Goal: Transaction & Acquisition: Purchase product/service

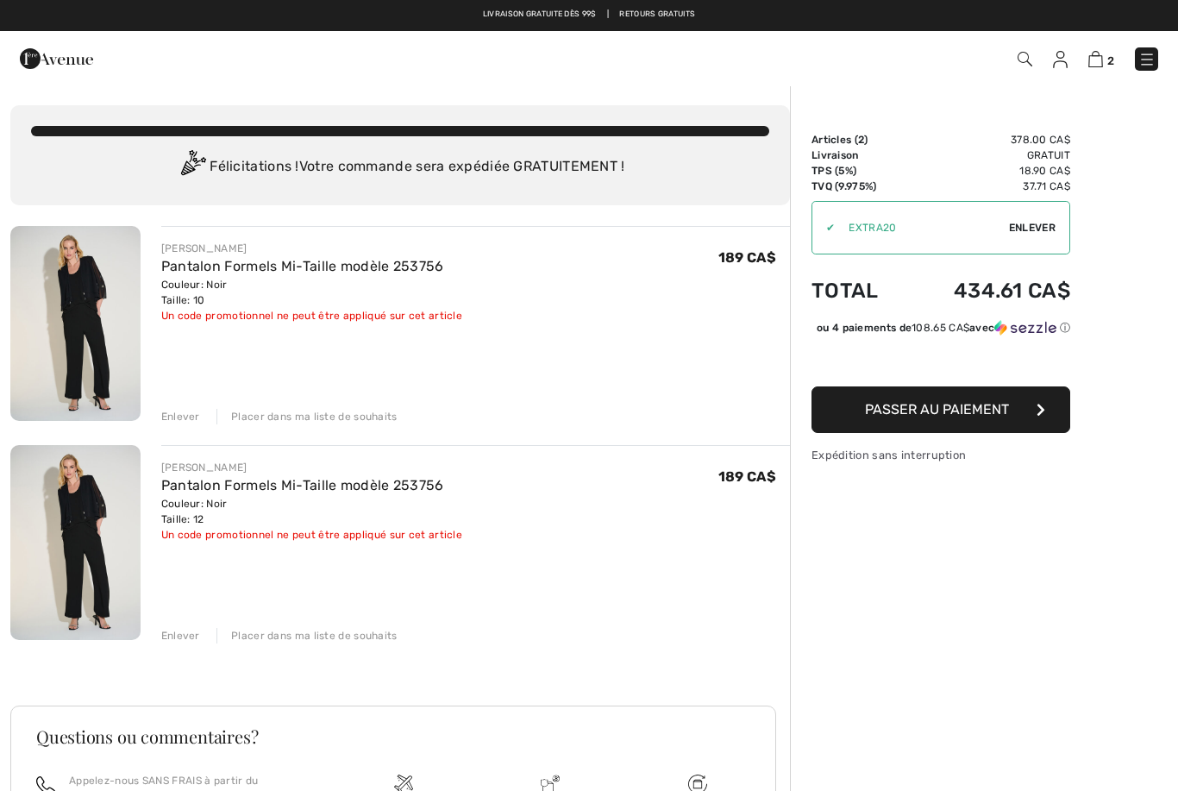
click at [85, 356] on img at bounding box center [75, 323] width 130 height 195
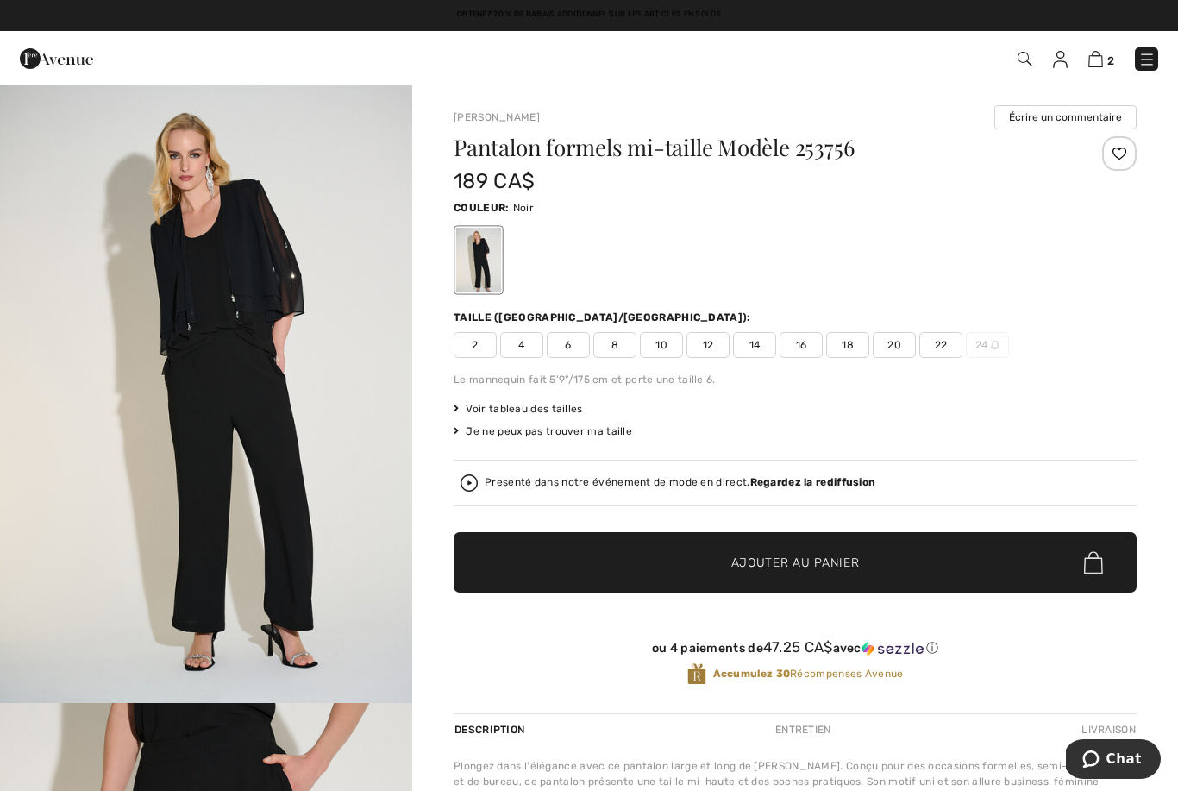
click at [28, 362] on img "1 / 4" at bounding box center [206, 393] width 412 height 618
click at [45, 59] on img at bounding box center [56, 58] width 73 height 34
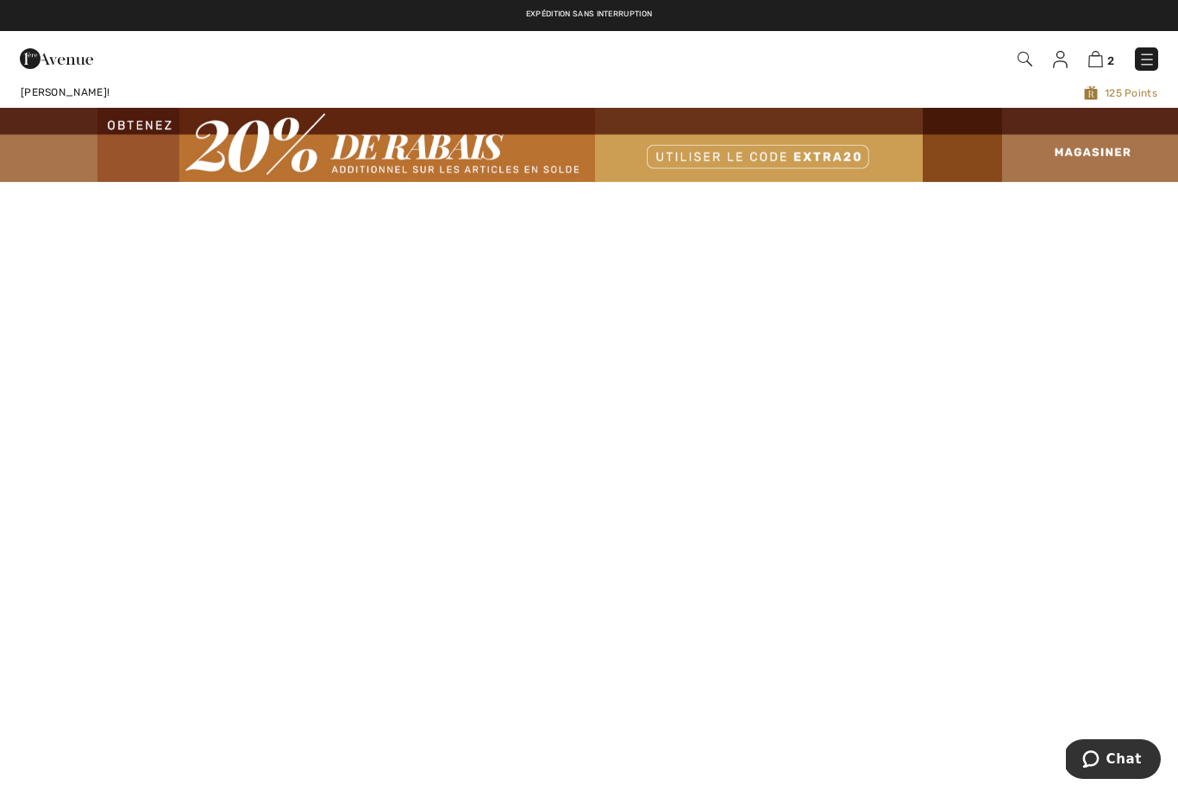
click at [39, 61] on img at bounding box center [56, 58] width 73 height 34
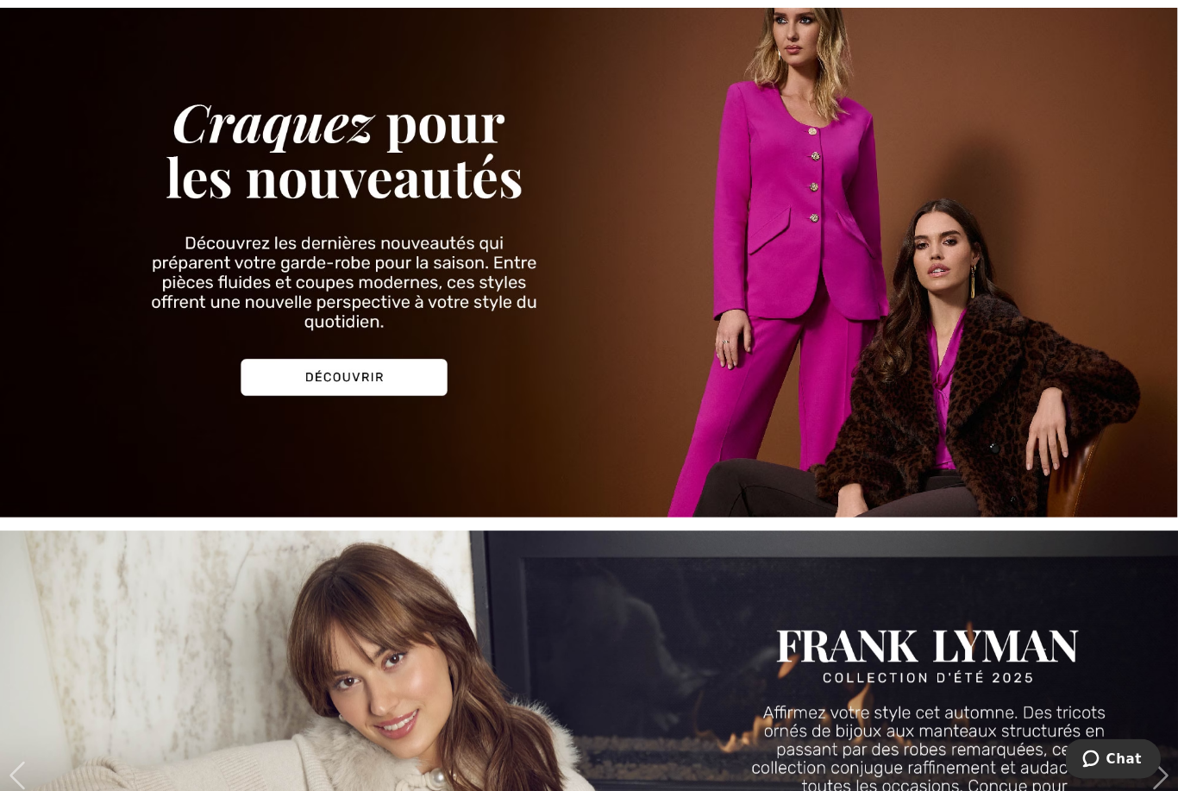
scroll to position [2093, 0]
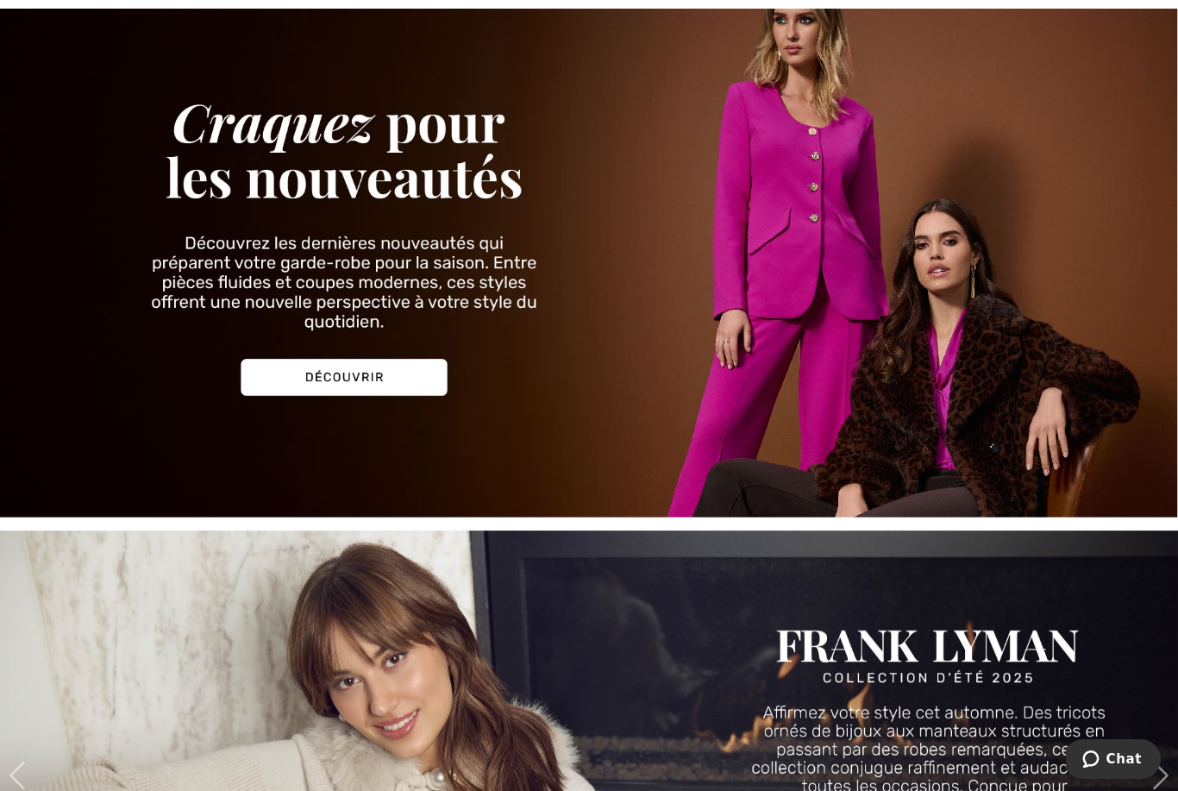
click at [297, 373] on img at bounding box center [589, 235] width 1178 height 565
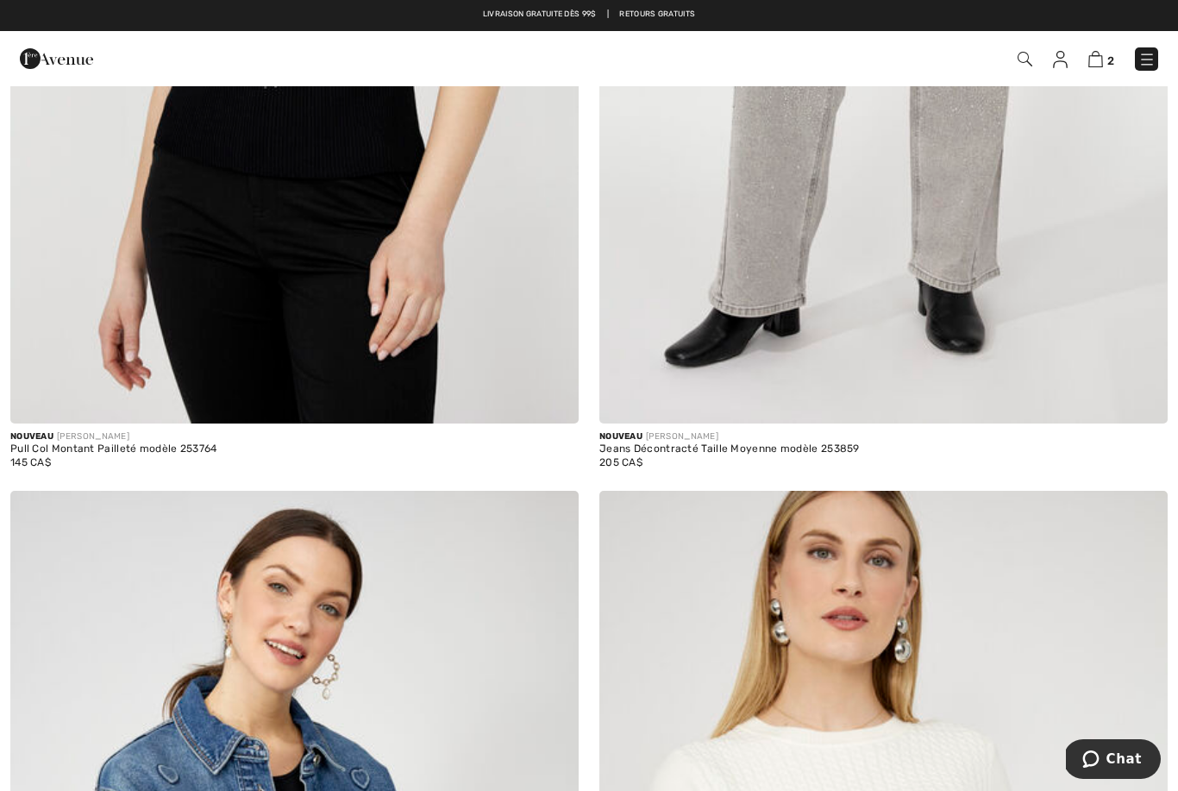
scroll to position [12112, 0]
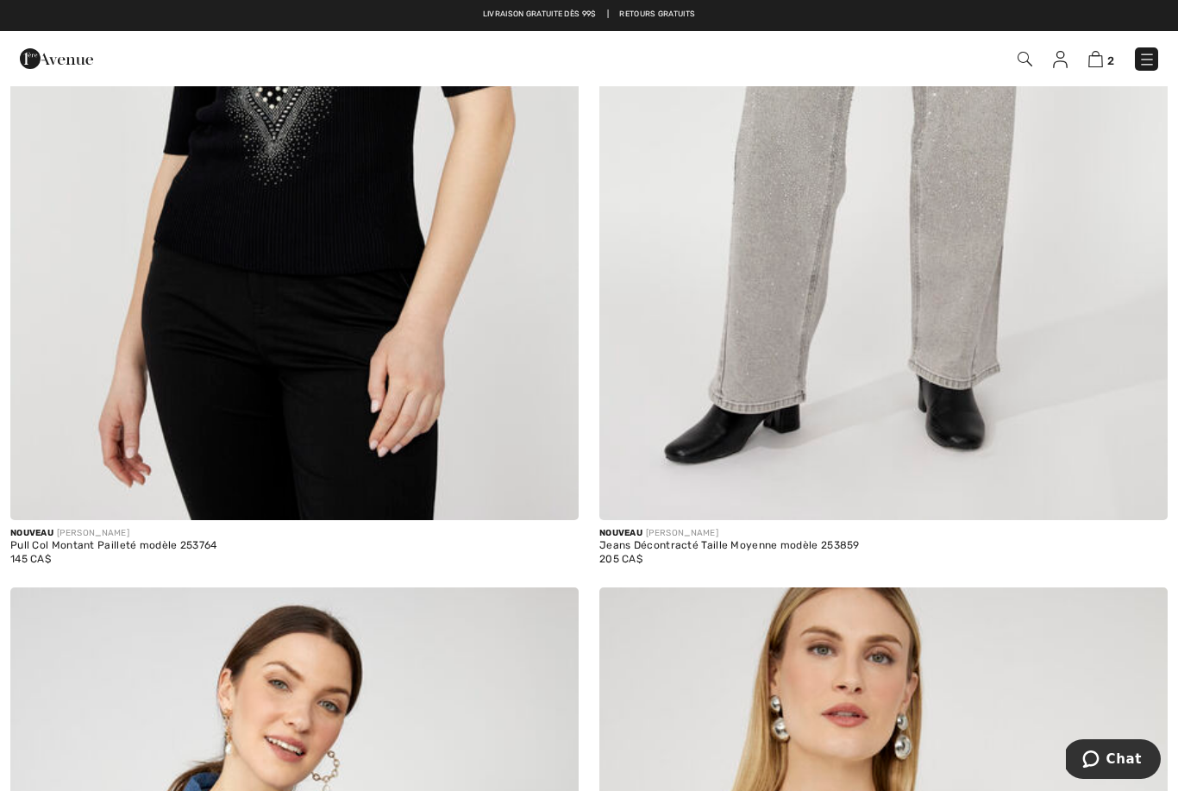
click at [1103, 48] on link "2" at bounding box center [1101, 58] width 26 height 21
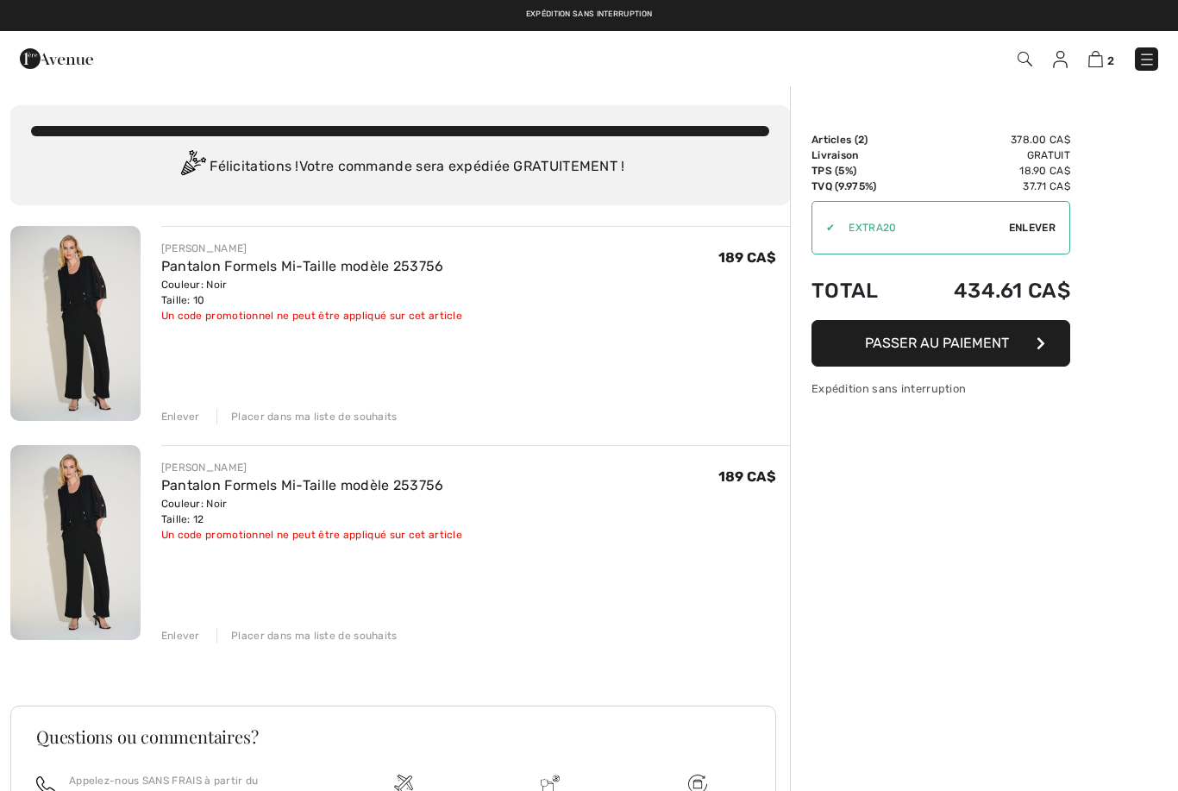
click at [64, 323] on img at bounding box center [75, 323] width 130 height 195
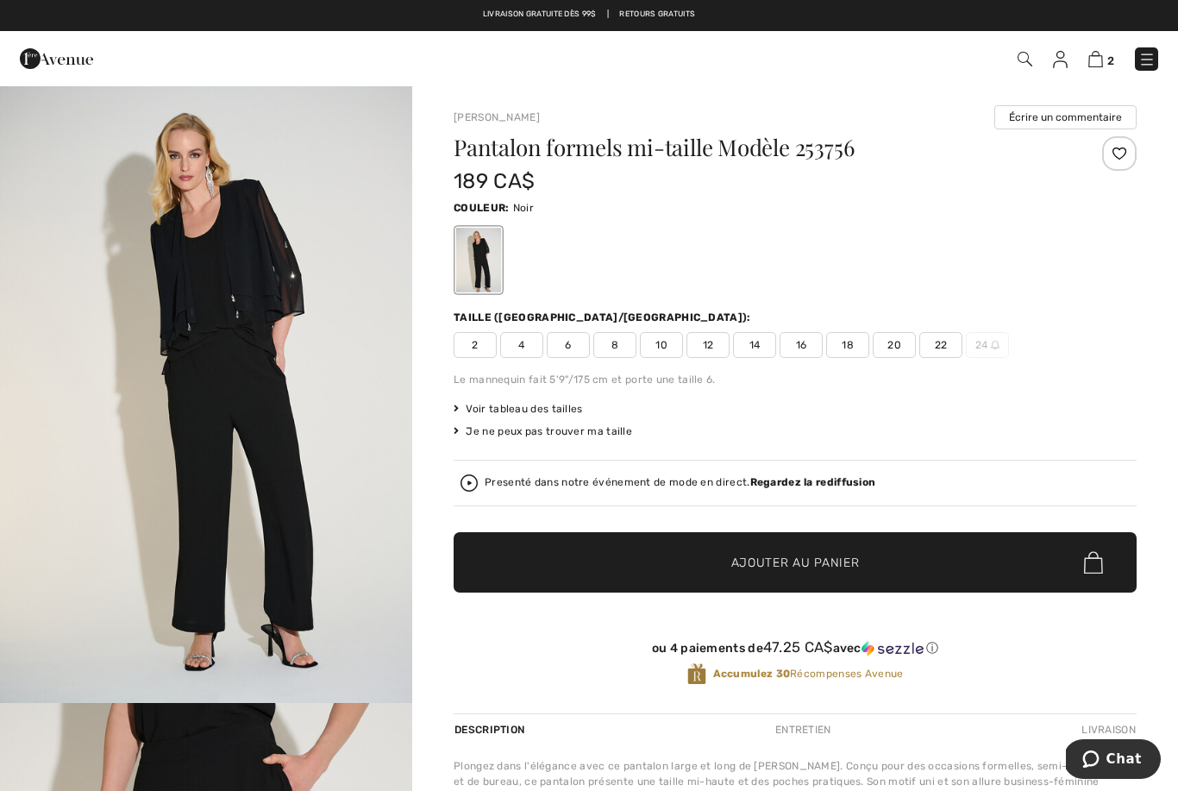
click at [1097, 60] on img at bounding box center [1095, 59] width 15 height 16
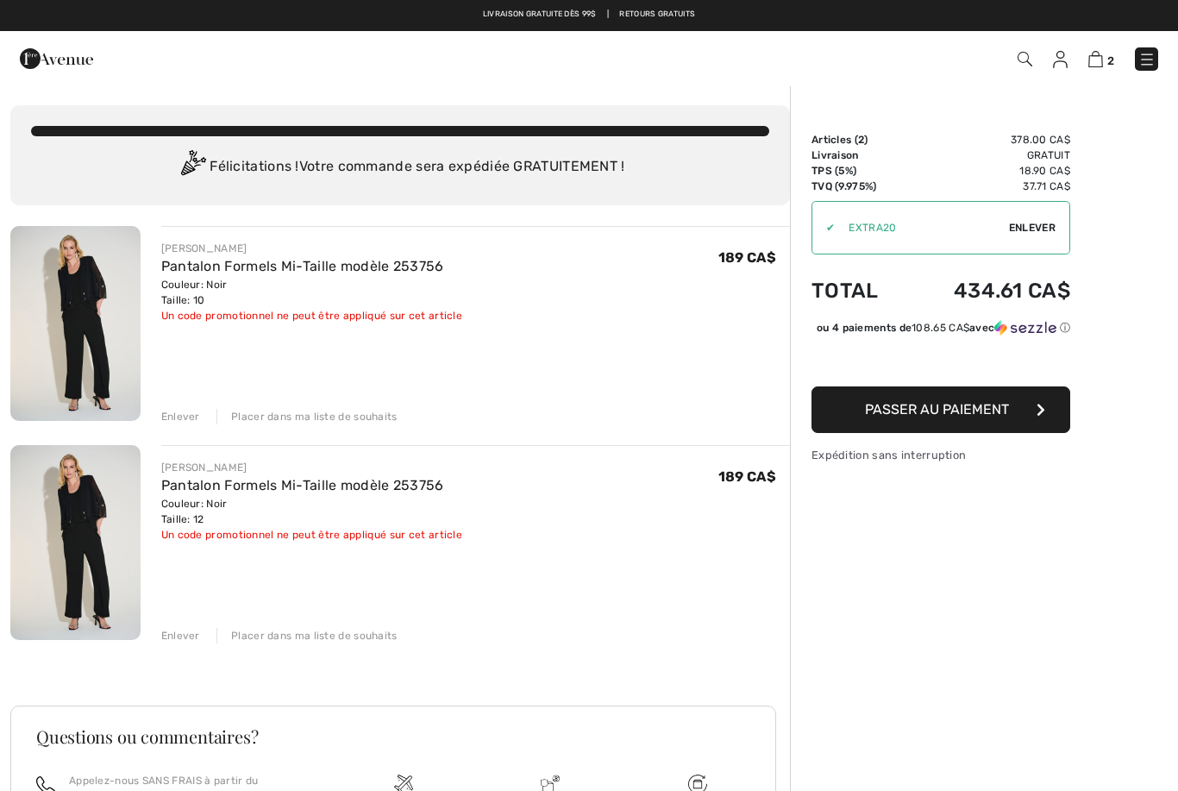
click at [1023, 232] on span "Enlever" at bounding box center [1032, 228] width 47 height 16
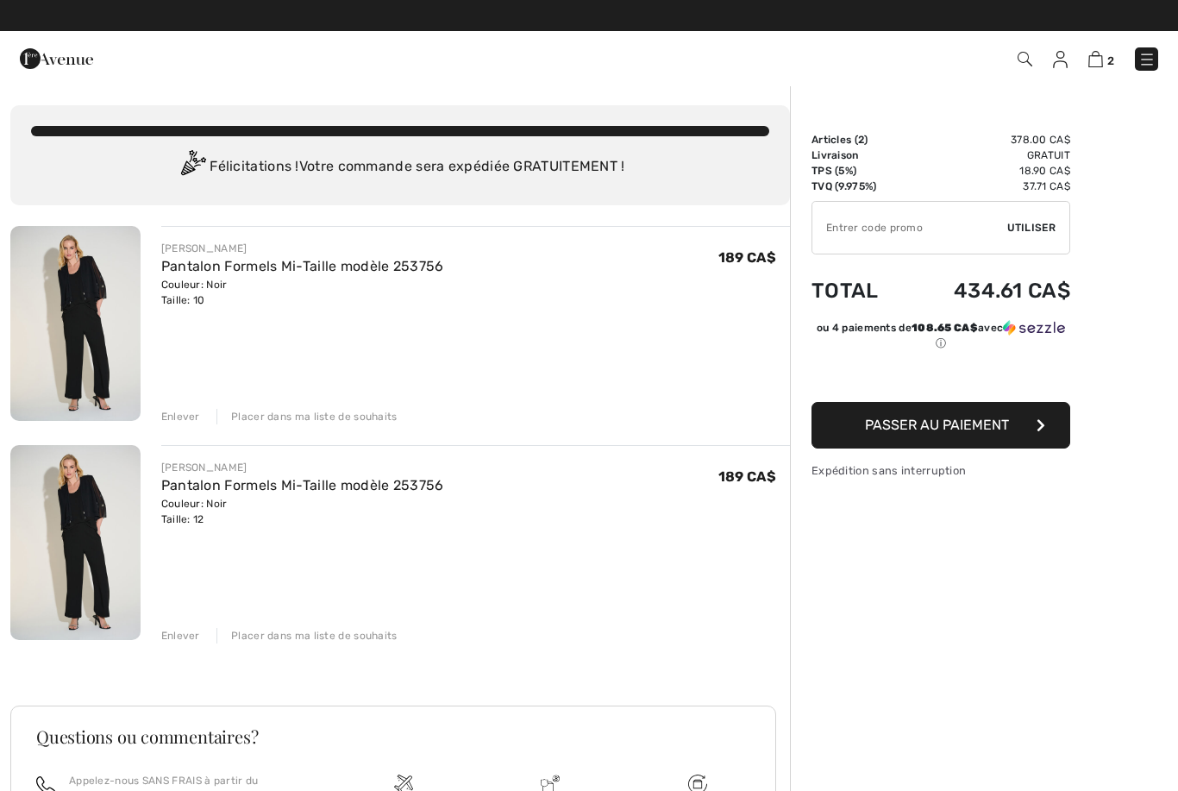
click at [1000, 420] on span "Passer au paiement" at bounding box center [937, 424] width 144 height 16
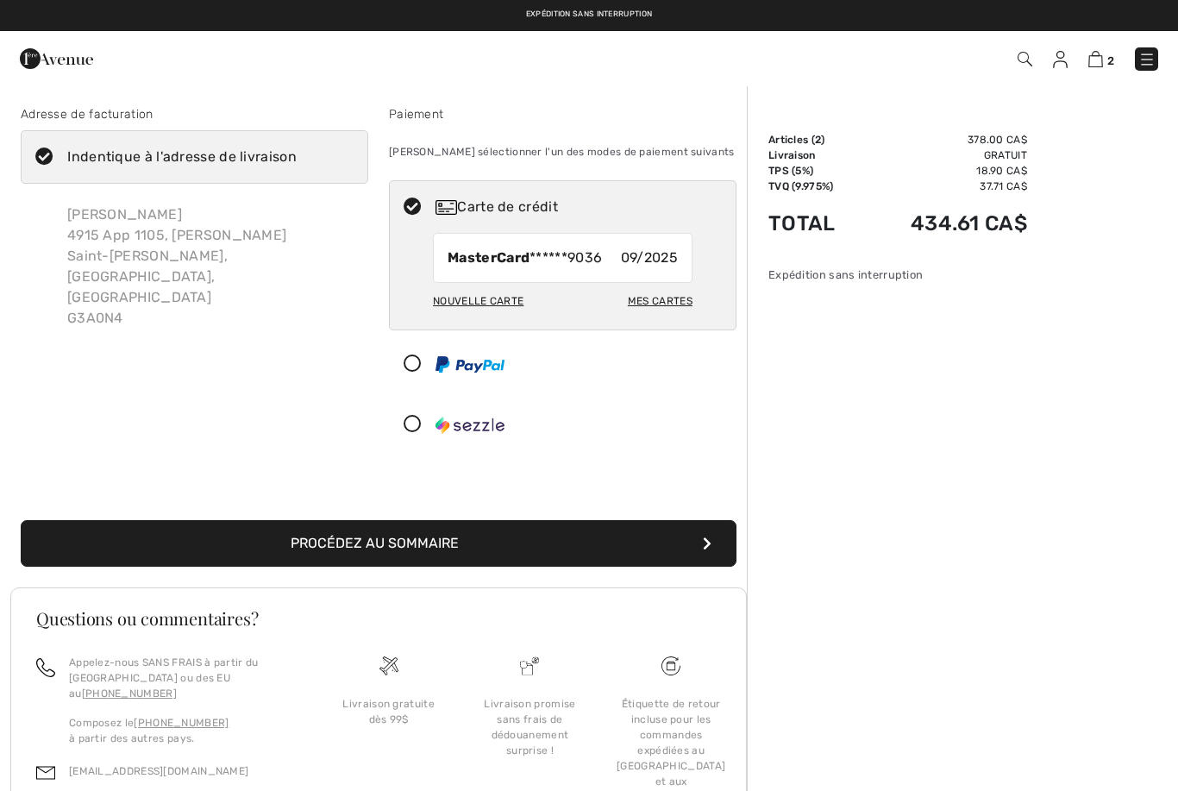
click at [661, 300] on div "Mes cartes" at bounding box center [660, 300] width 65 height 29
radio input "true"
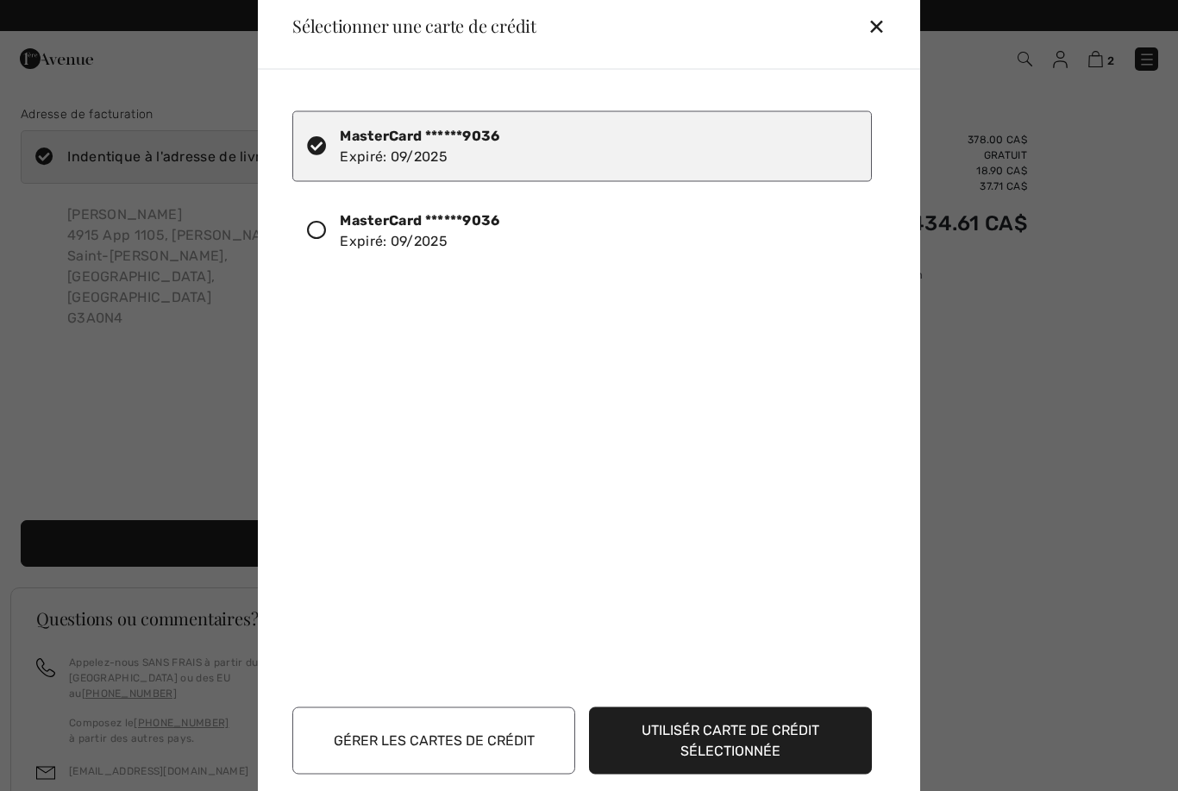
click at [487, 734] on button "Gérer les cartes de crédit" at bounding box center [433, 739] width 283 height 67
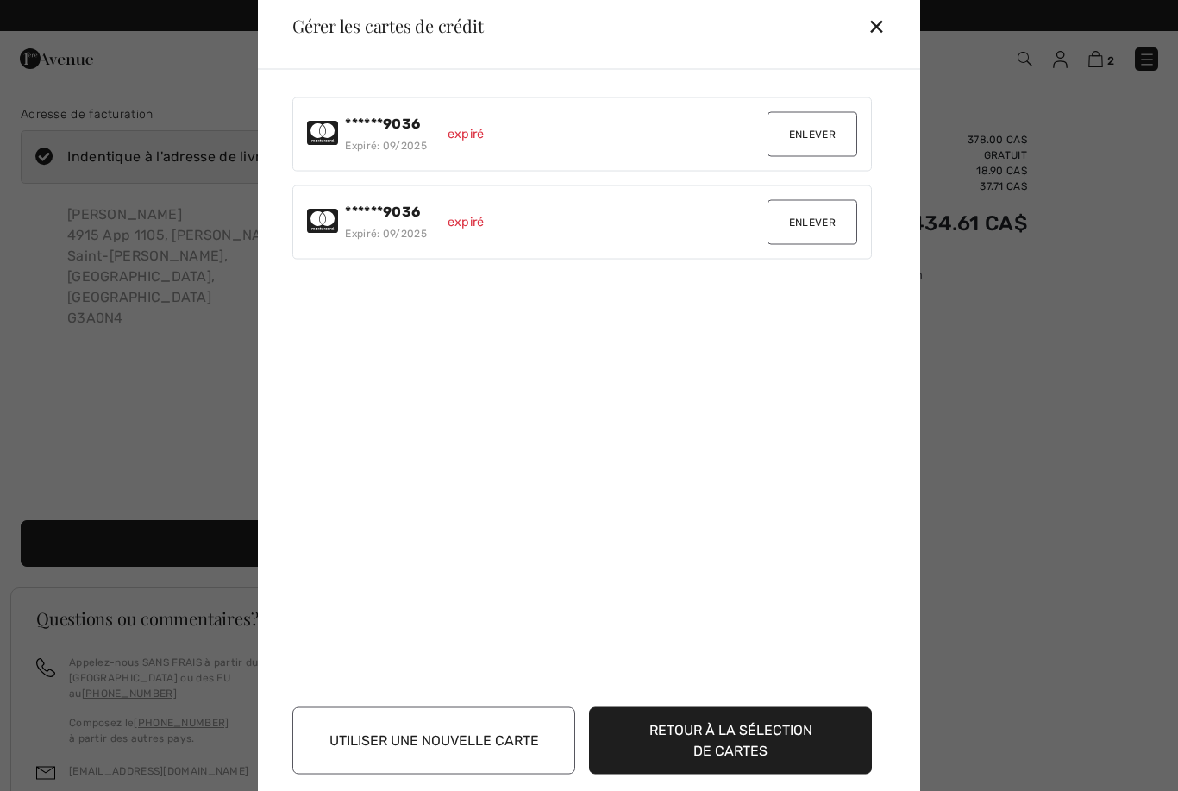
click at [823, 127] on button "Enlever" at bounding box center [812, 133] width 90 height 45
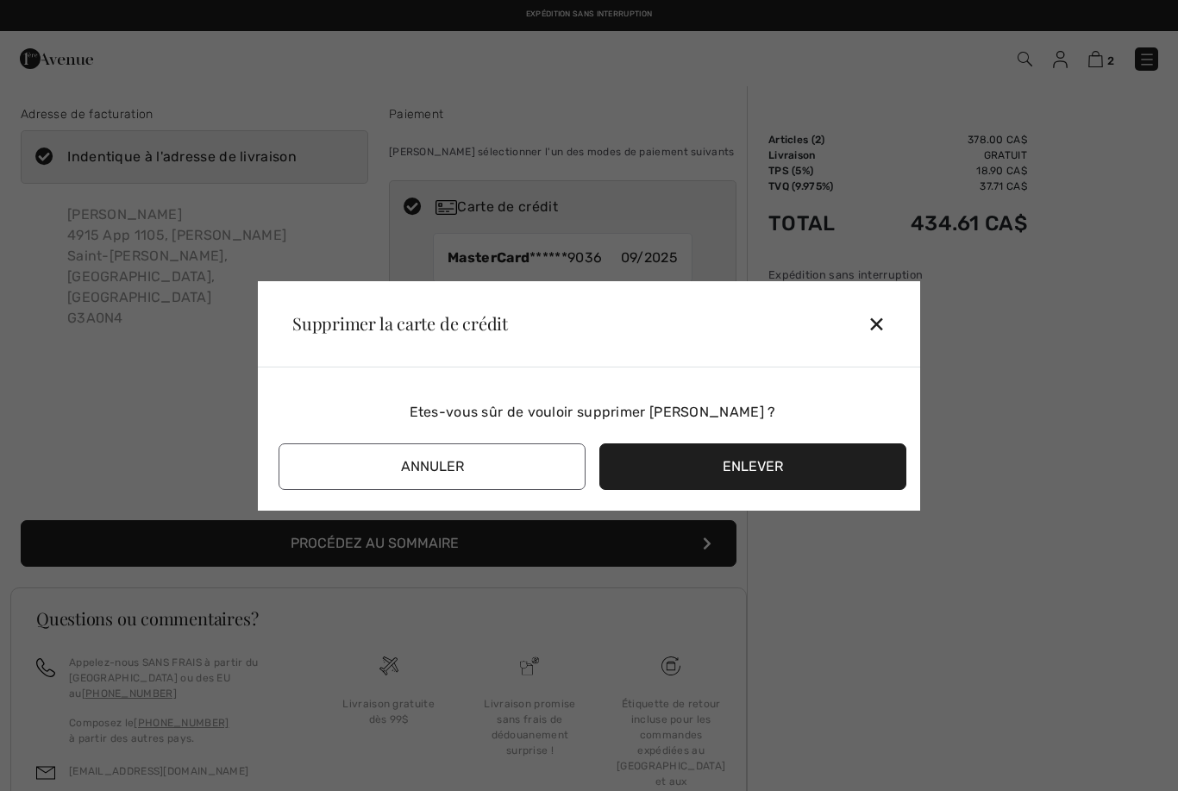
click at [807, 463] on button "Enlever" at bounding box center [752, 466] width 307 height 47
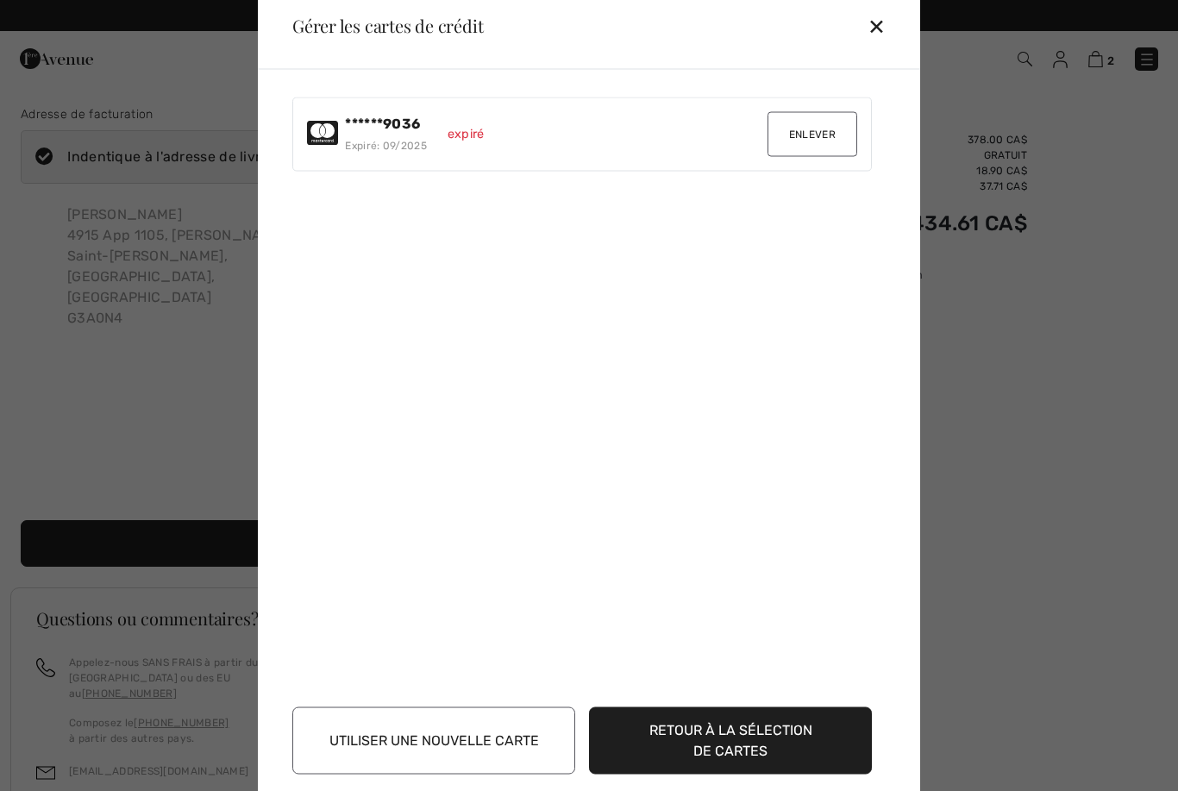
click at [822, 122] on button "Enlever" at bounding box center [812, 133] width 90 height 45
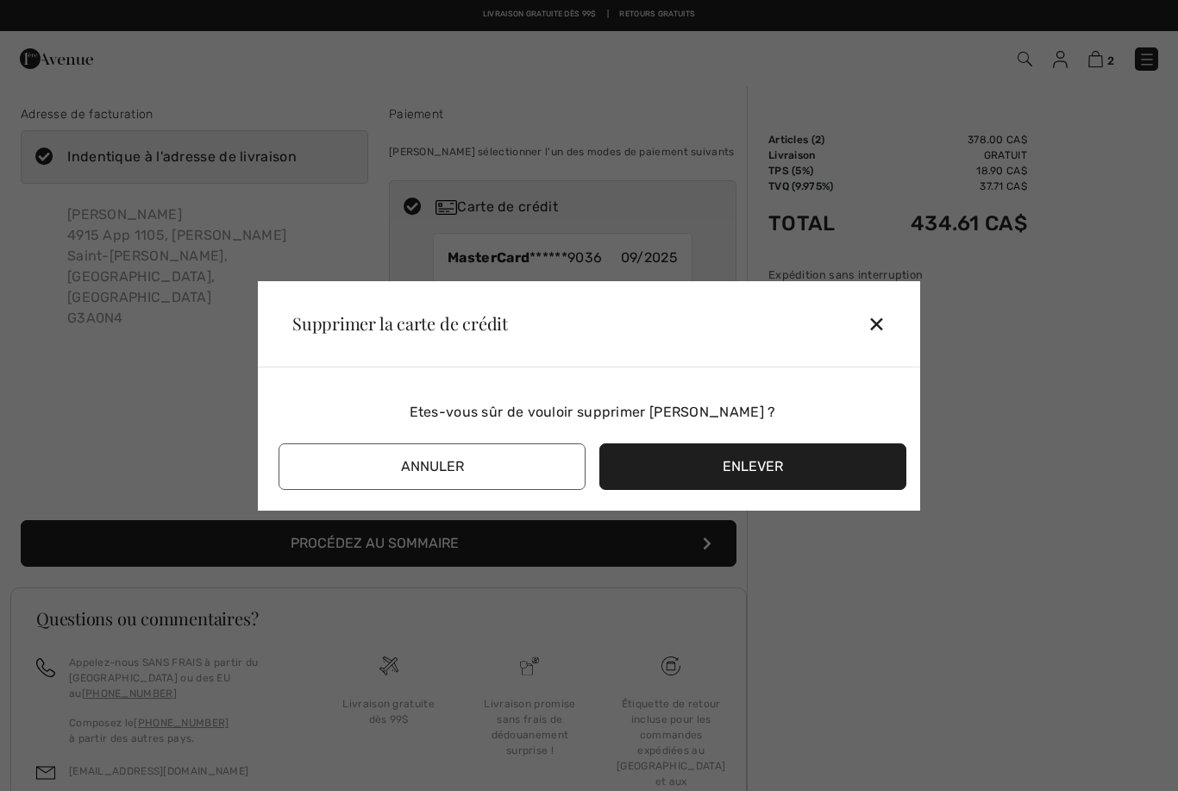
click at [815, 466] on button "Enlever" at bounding box center [752, 466] width 307 height 47
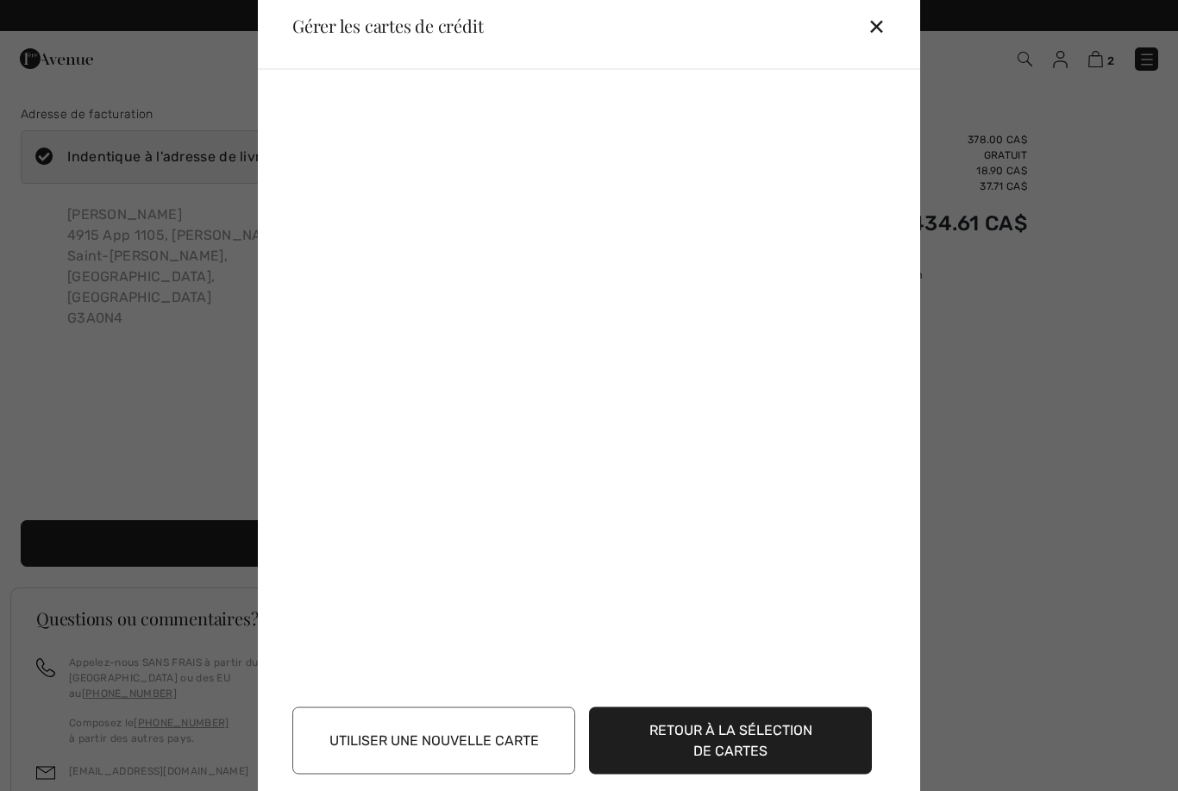
click at [485, 741] on button "Utiliser une nouvelle carte" at bounding box center [433, 739] width 283 height 67
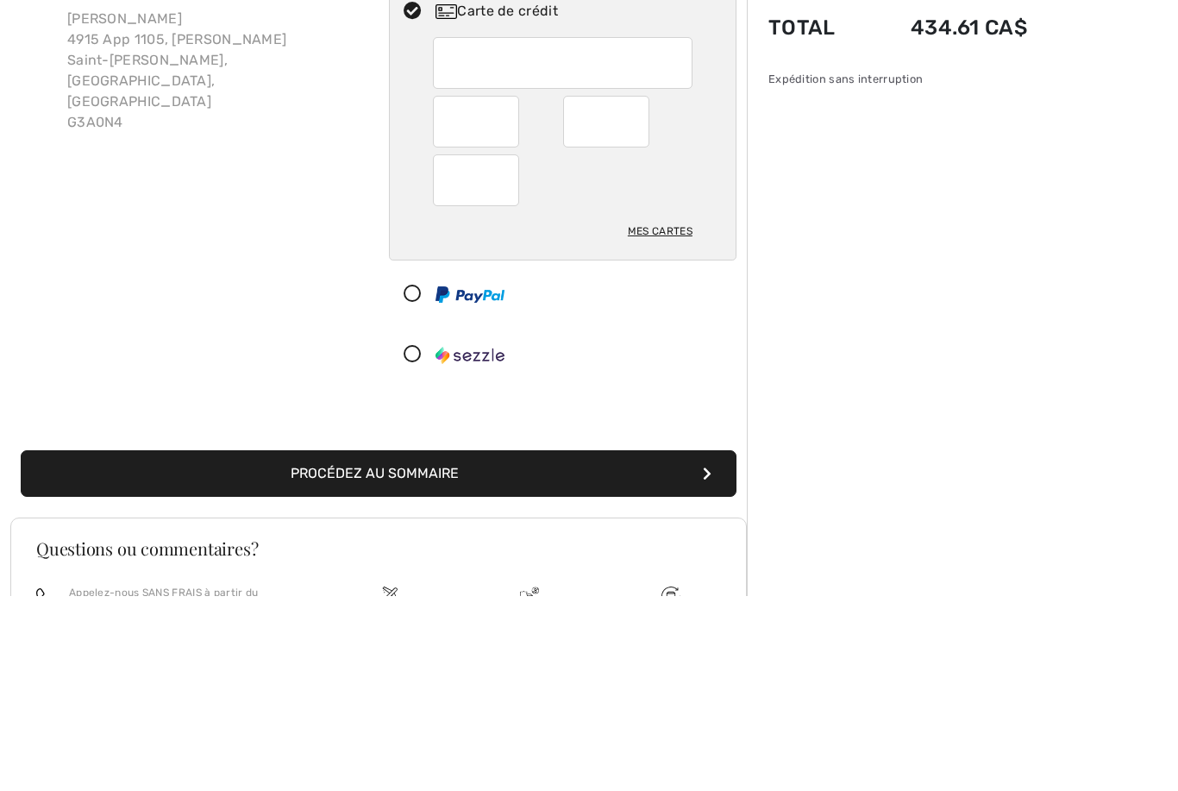
scroll to position [196, 0]
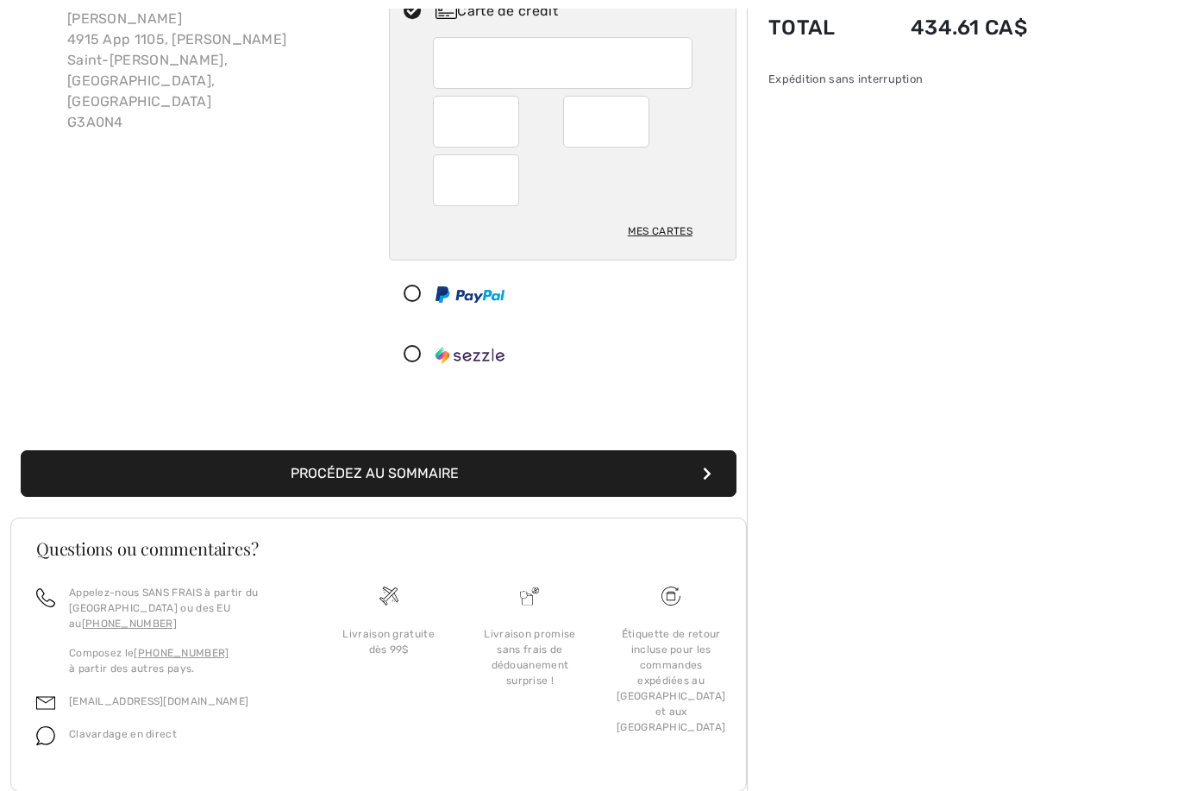
click at [586, 464] on button "Procédez au sommaire" at bounding box center [379, 473] width 716 height 47
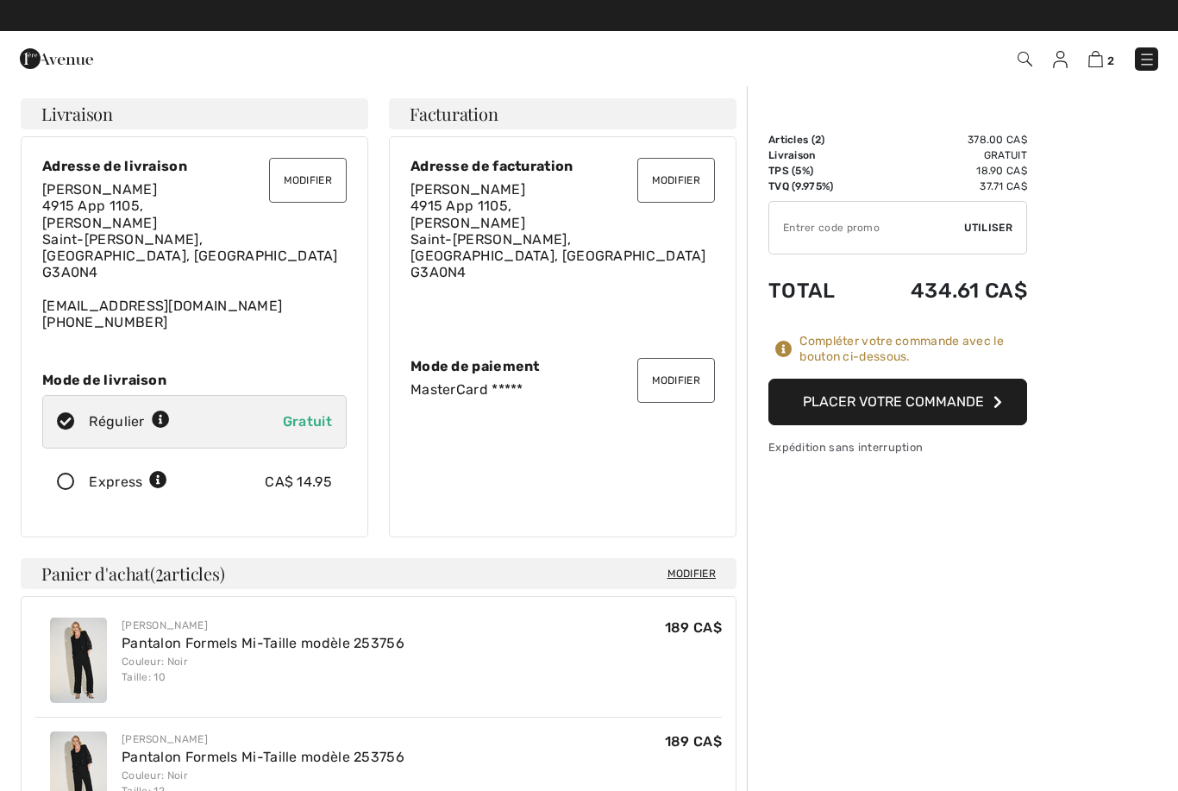
click at [983, 405] on button "Placer votre commande" at bounding box center [897, 401] width 259 height 47
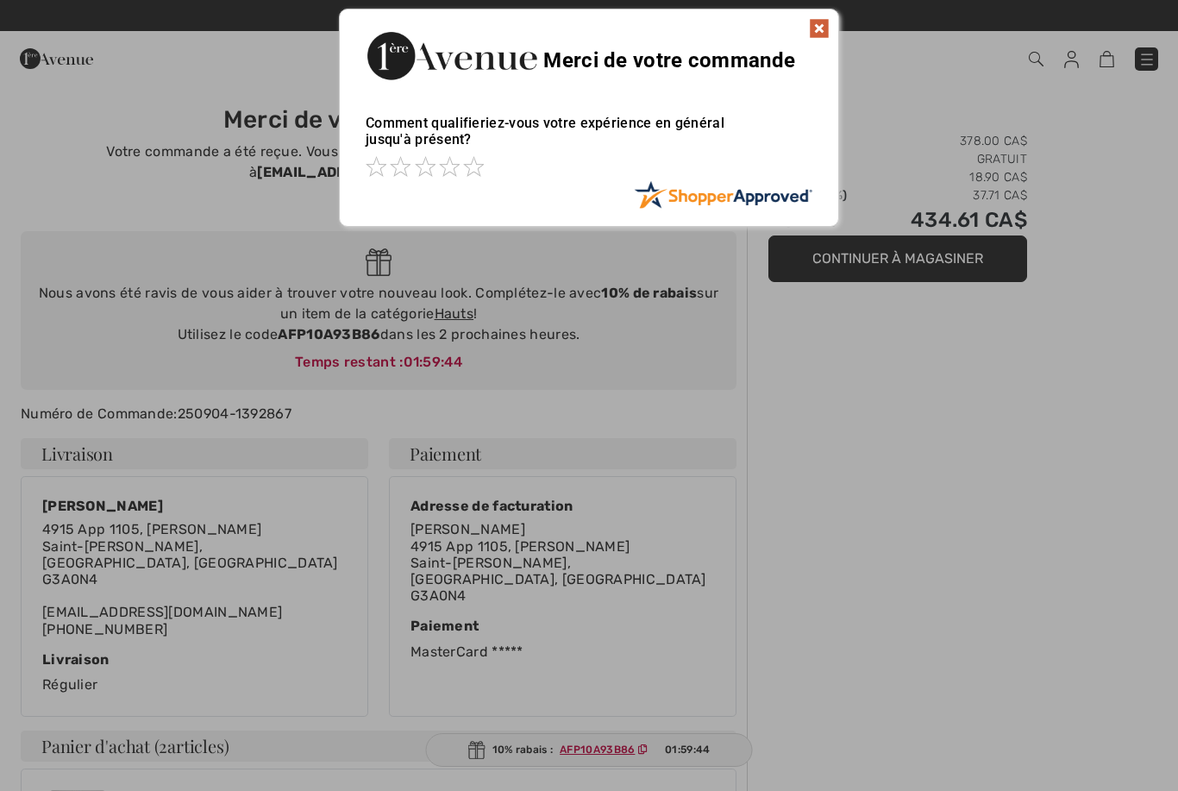
click at [819, 28] on img at bounding box center [819, 28] width 21 height 21
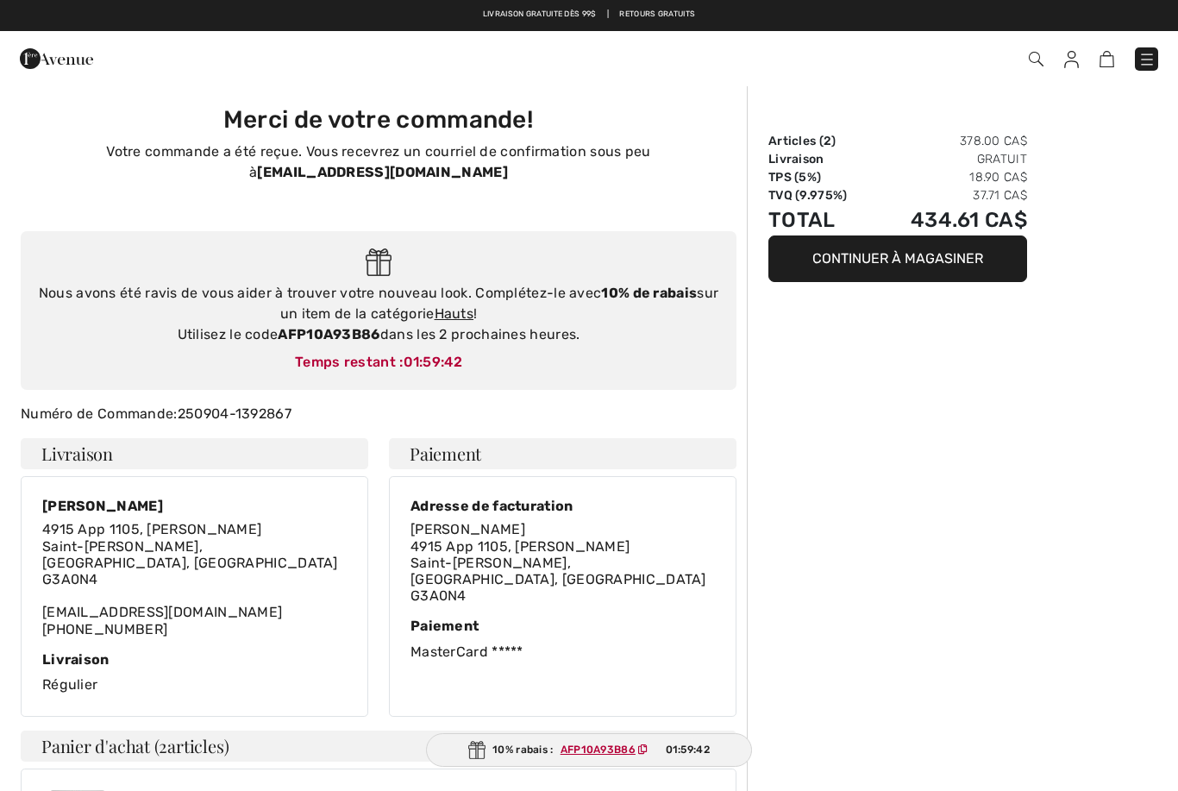
click at [453, 305] on link "Hauts" at bounding box center [454, 313] width 40 height 16
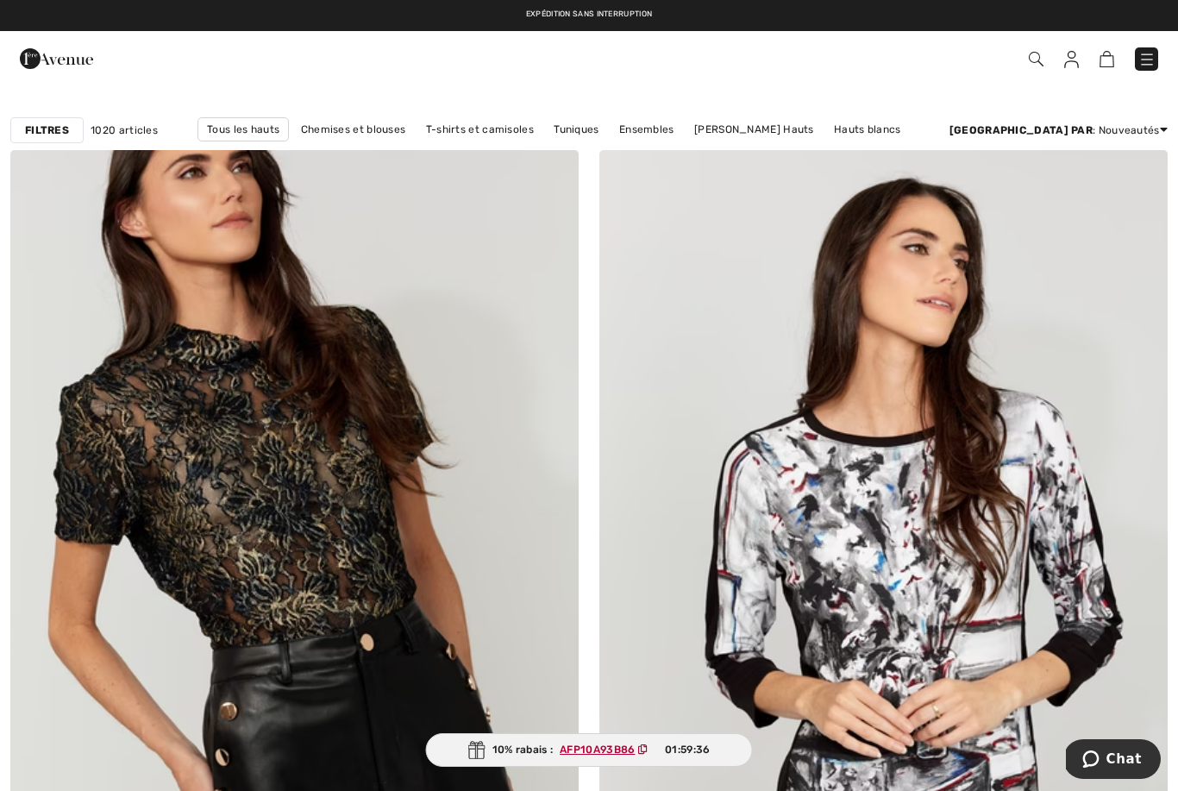
scroll to position [167, 0]
click at [359, 119] on link "Chemises et blouses" at bounding box center [353, 130] width 122 height 22
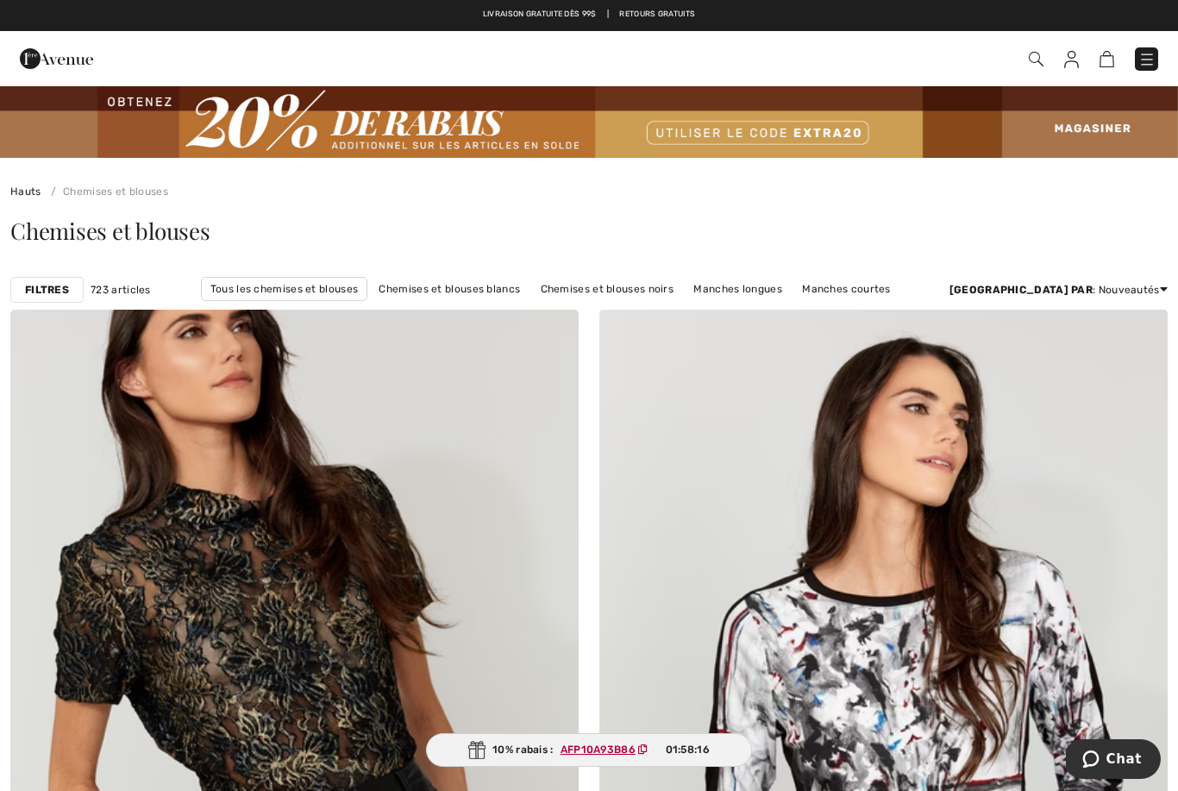
click at [18, 187] on link "Hauts" at bounding box center [25, 191] width 31 height 12
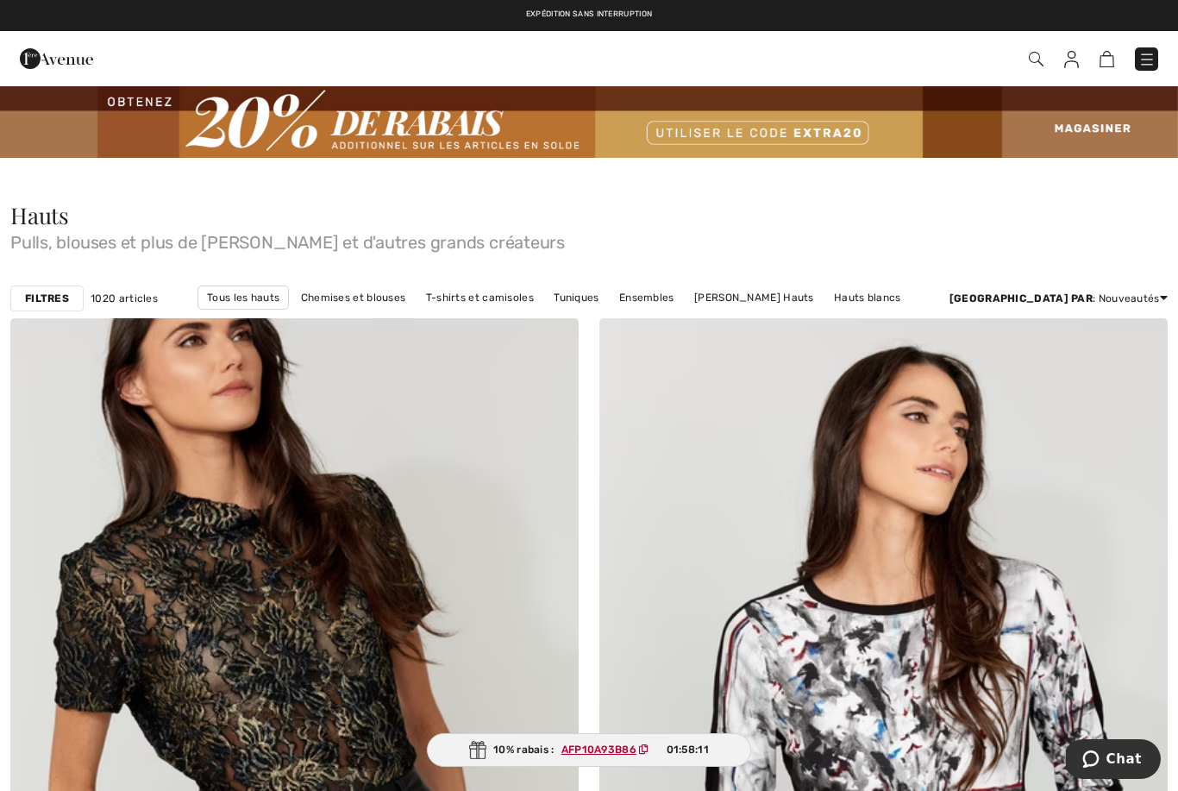
click at [573, 291] on link "Tuniques" at bounding box center [576, 297] width 62 height 22
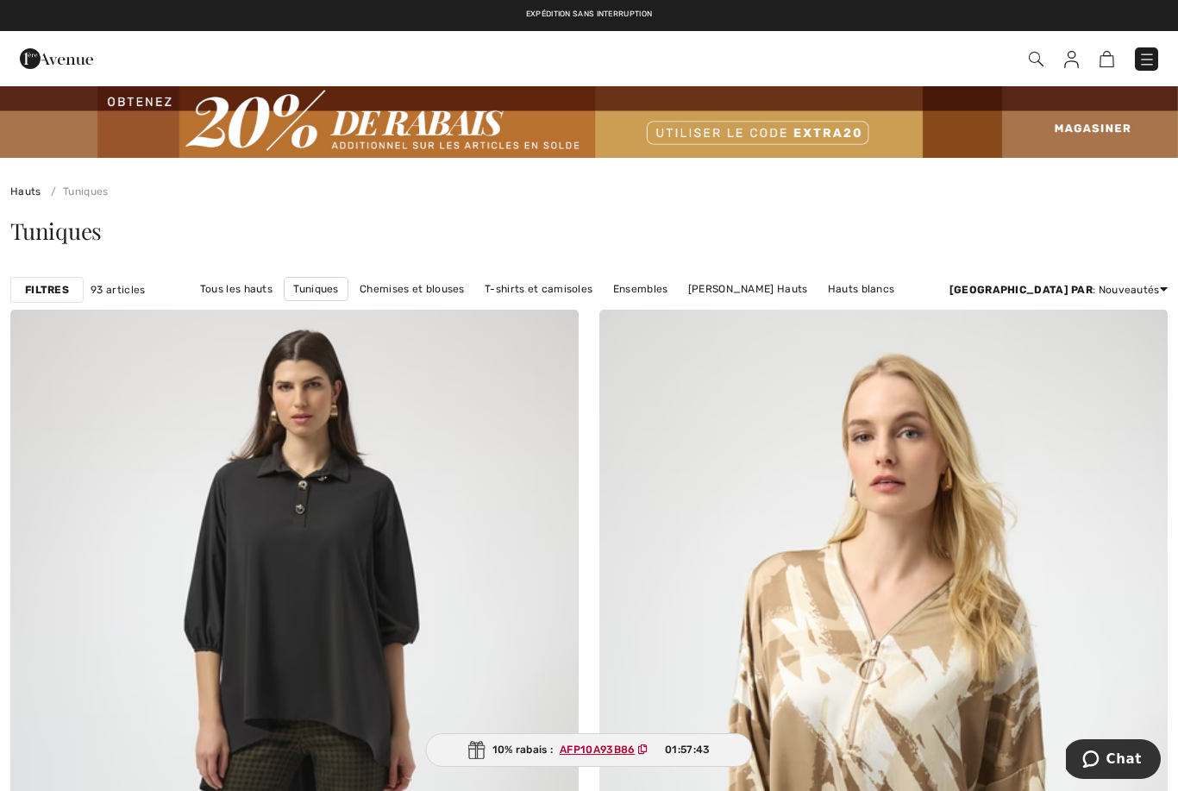
click at [231, 288] on link "Tous les hauts" at bounding box center [236, 289] width 90 height 22
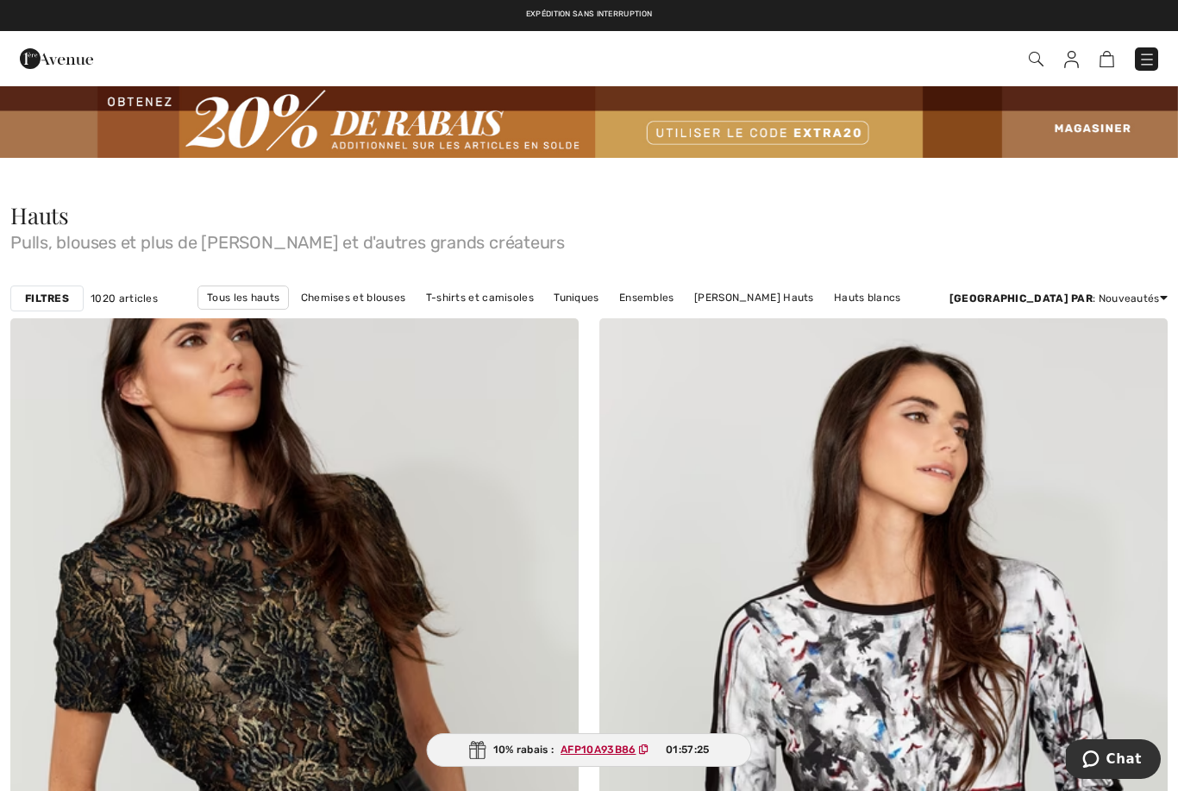
click at [475, 294] on link "T-shirts et camisoles" at bounding box center [479, 297] width 125 height 22
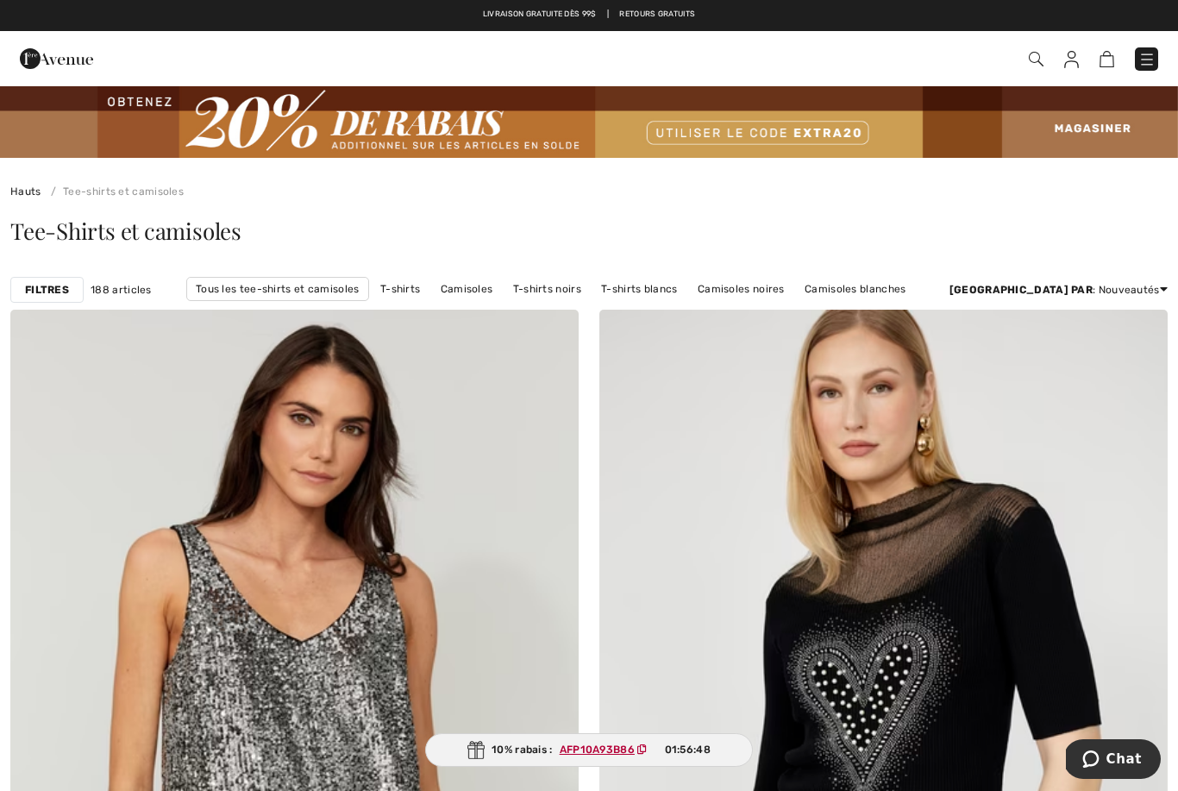
click at [25, 190] on link "Hauts" at bounding box center [25, 191] width 31 height 12
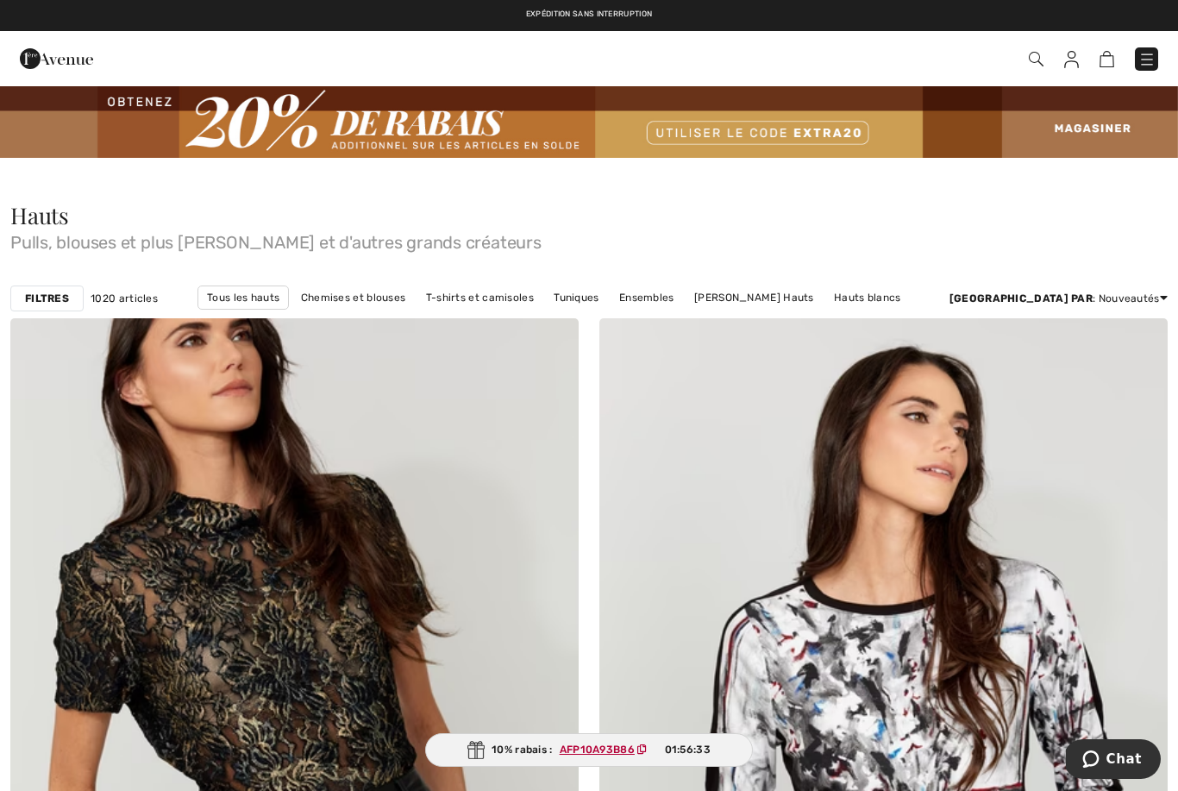
click at [646, 294] on link "Ensembles" at bounding box center [646, 297] width 72 height 22
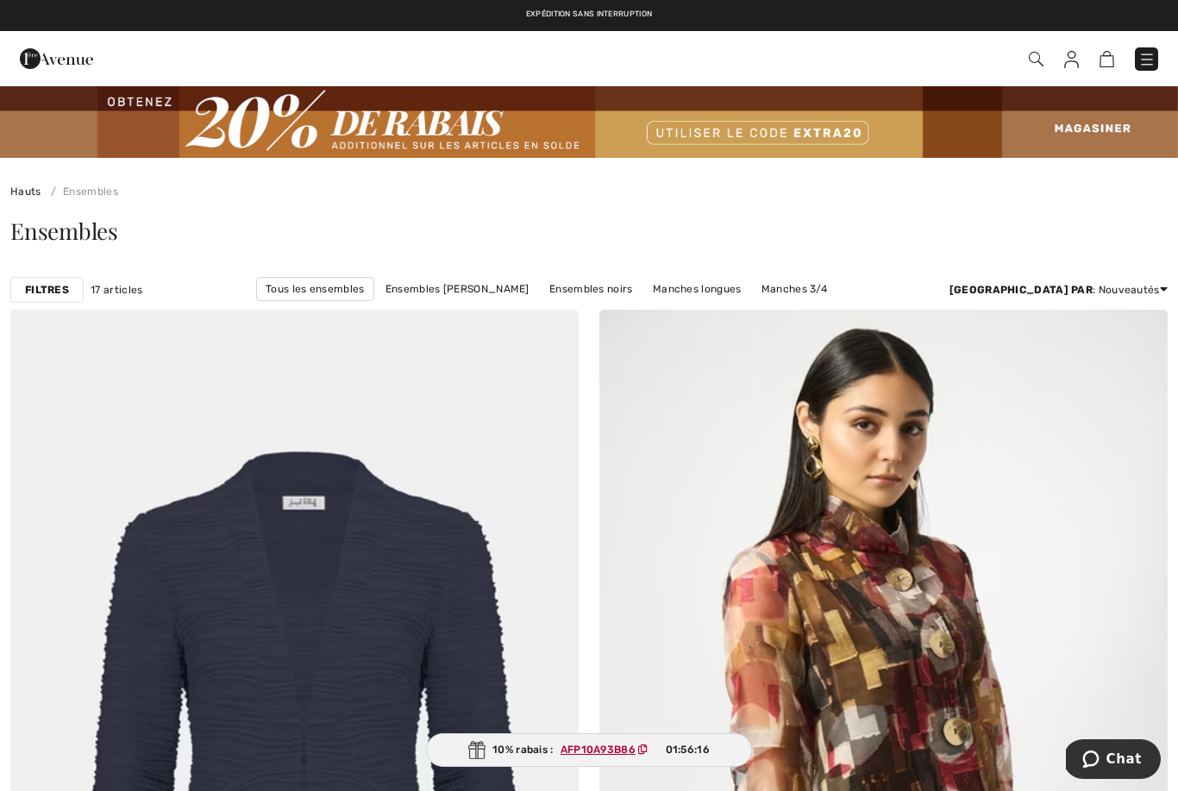
click at [17, 191] on link "Hauts" at bounding box center [25, 191] width 31 height 12
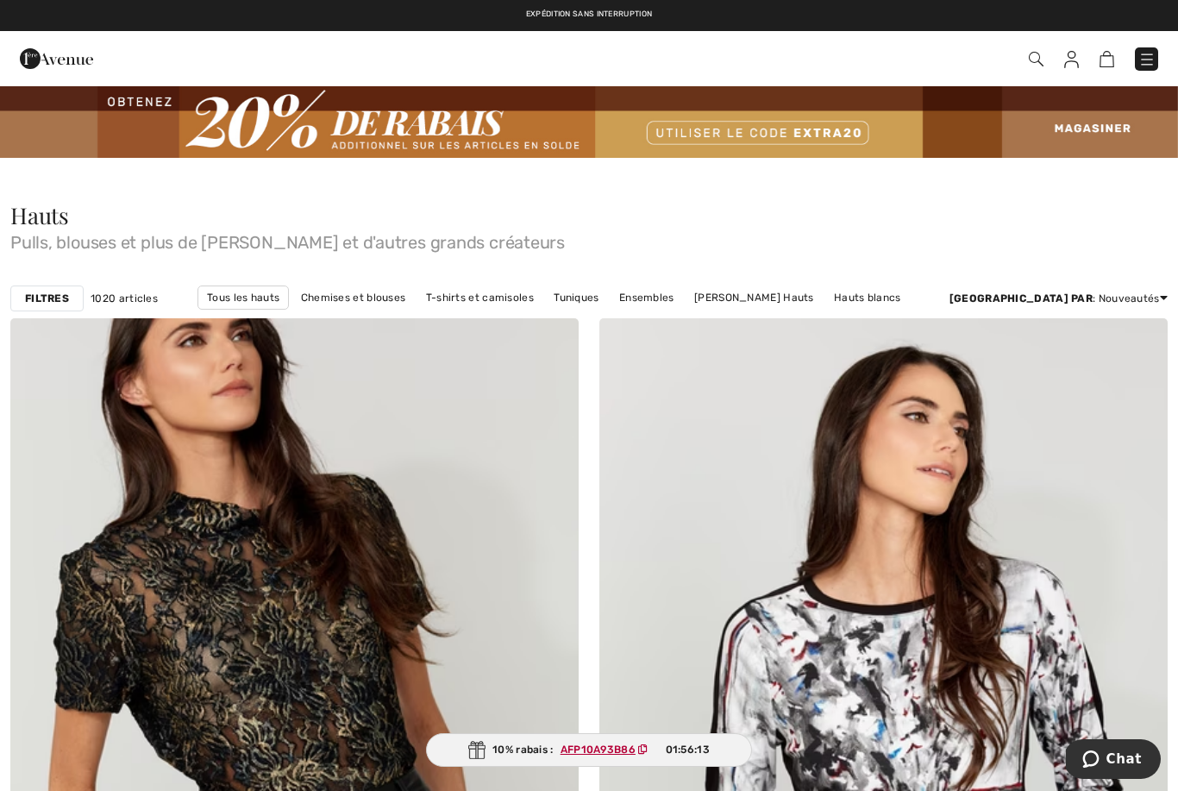
click at [45, 52] on img at bounding box center [56, 58] width 73 height 34
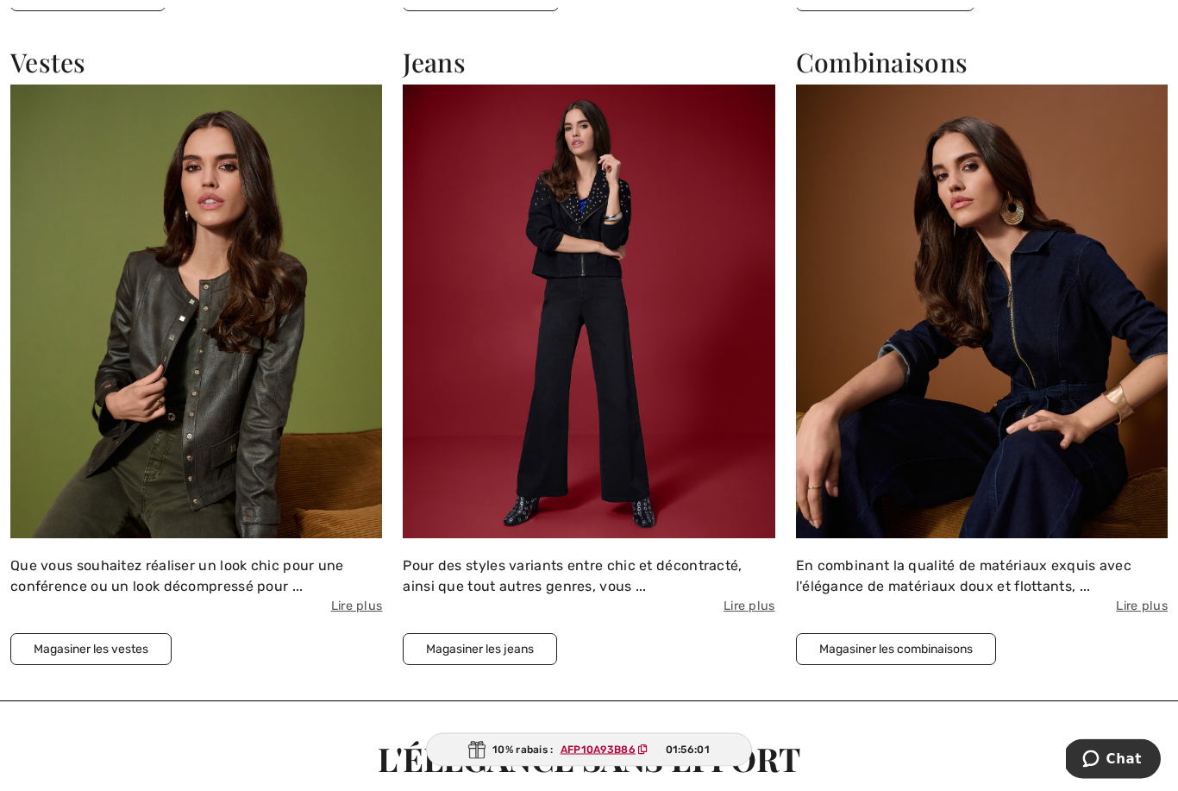
scroll to position [4070, 0]
click at [105, 410] on img at bounding box center [196, 311] width 372 height 454
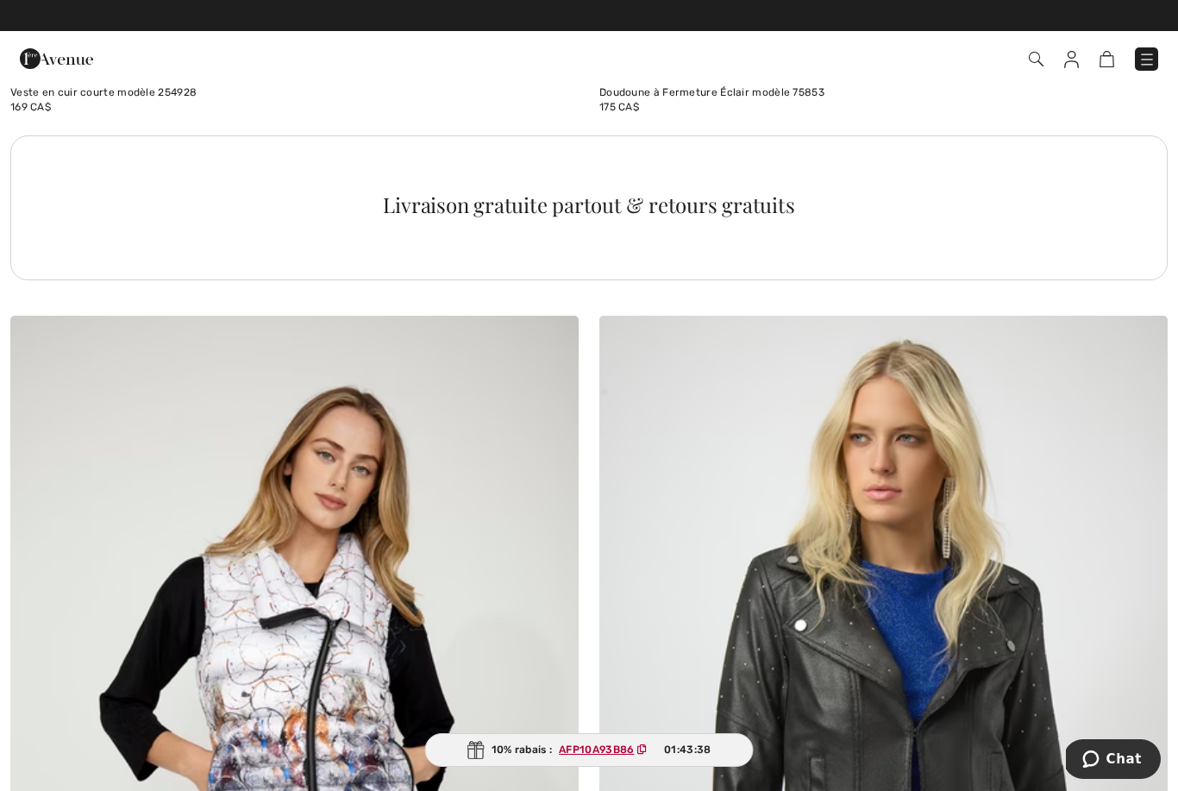
scroll to position [5696, 0]
